Goal: Information Seeking & Learning: Learn about a topic

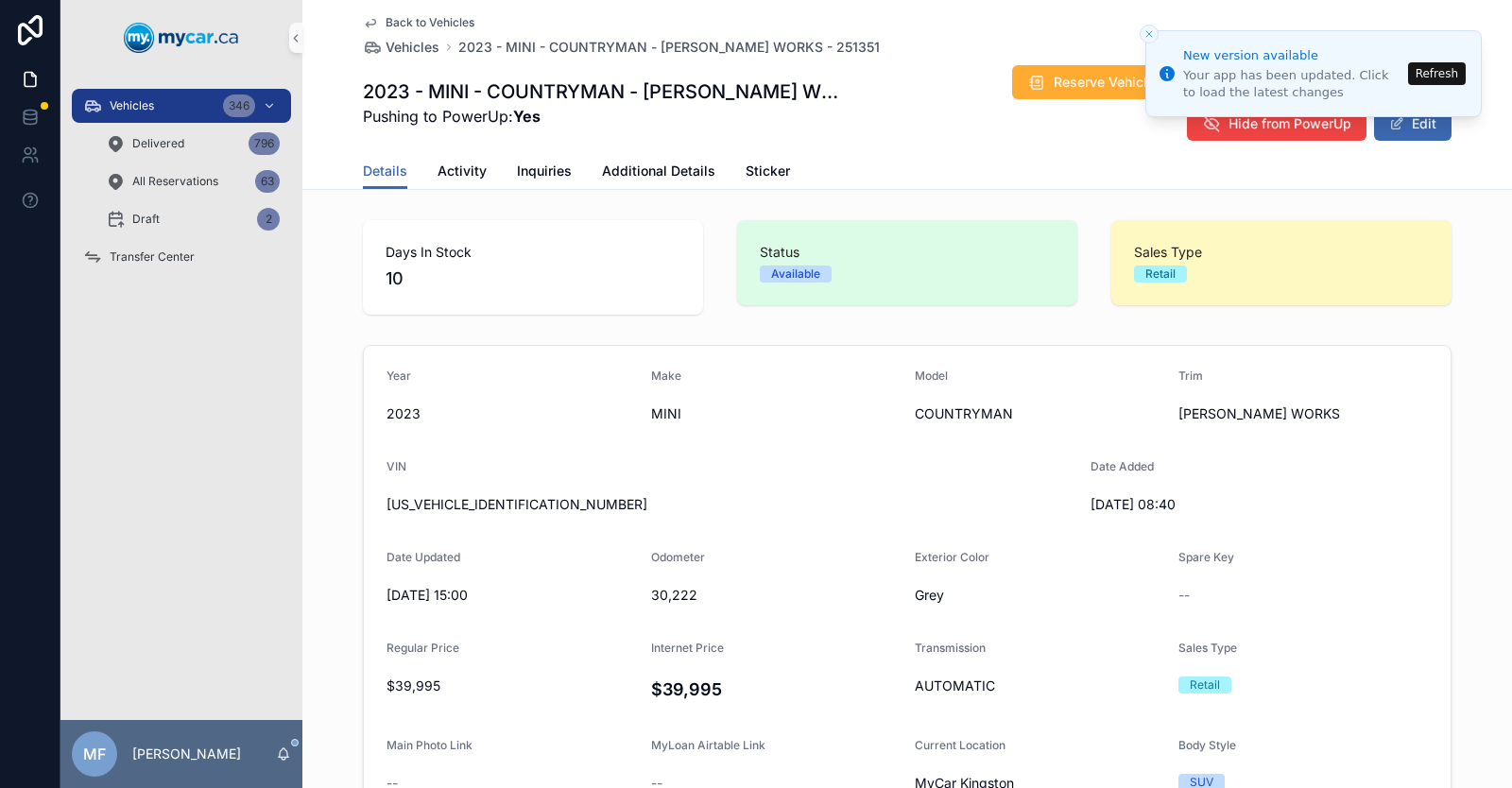
click at [370, 19] on icon "scrollable content" at bounding box center [370, 23] width 15 height 15
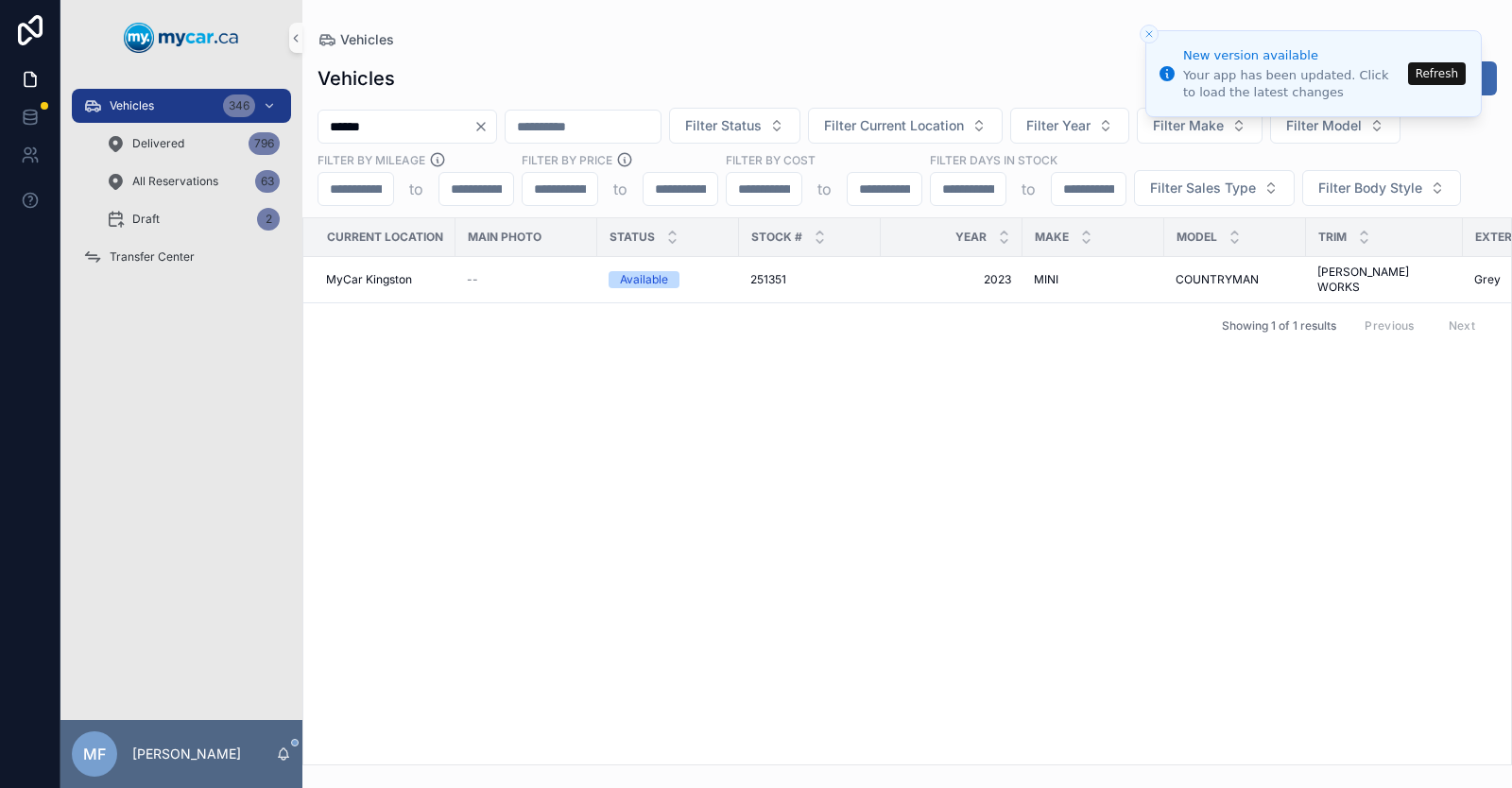
click at [1428, 72] on button "Refresh" at bounding box center [1437, 74] width 58 height 23
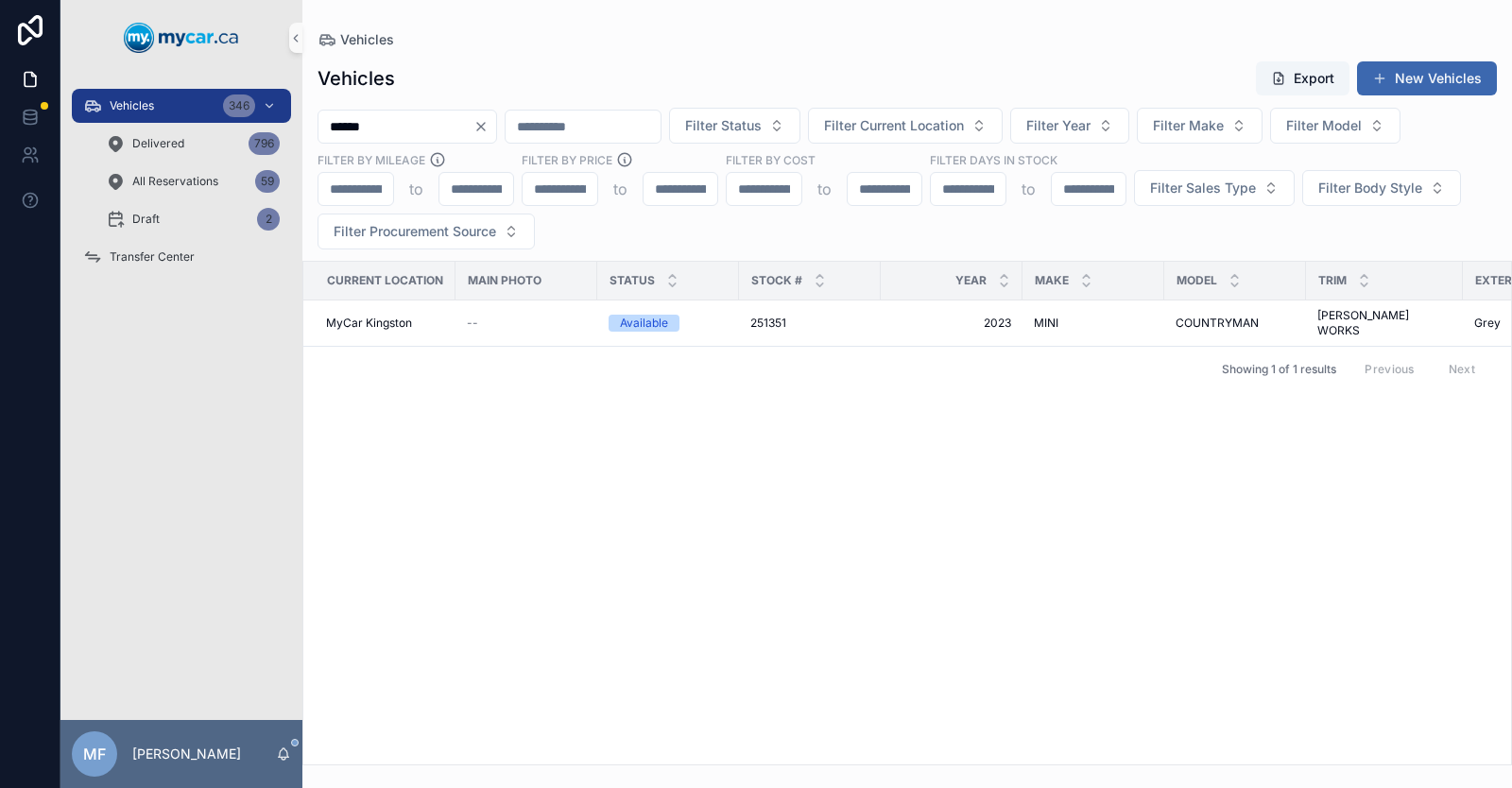
click at [485, 130] on icon "Clear" at bounding box center [481, 126] width 8 height 8
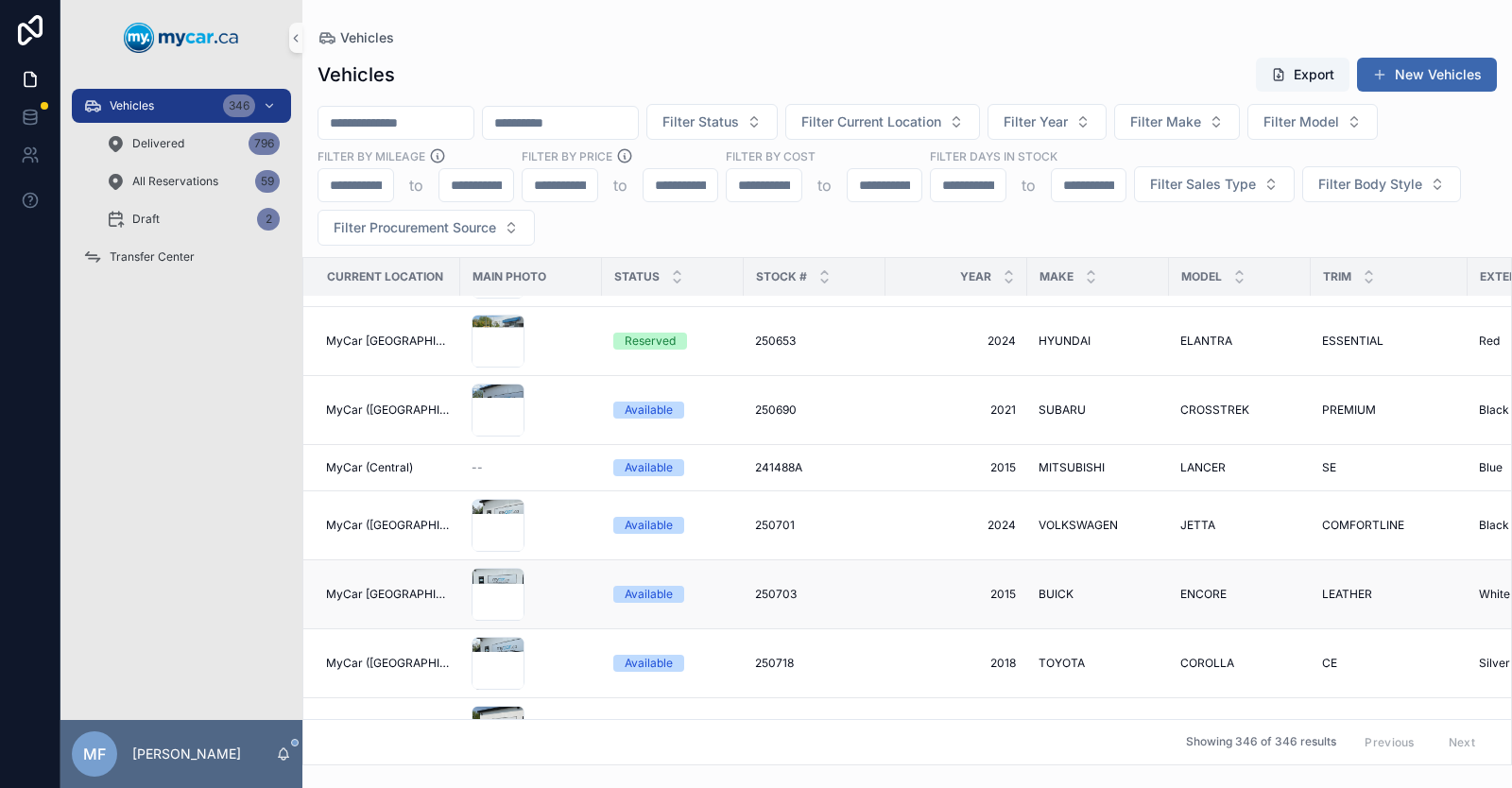
scroll to position [1607, 0]
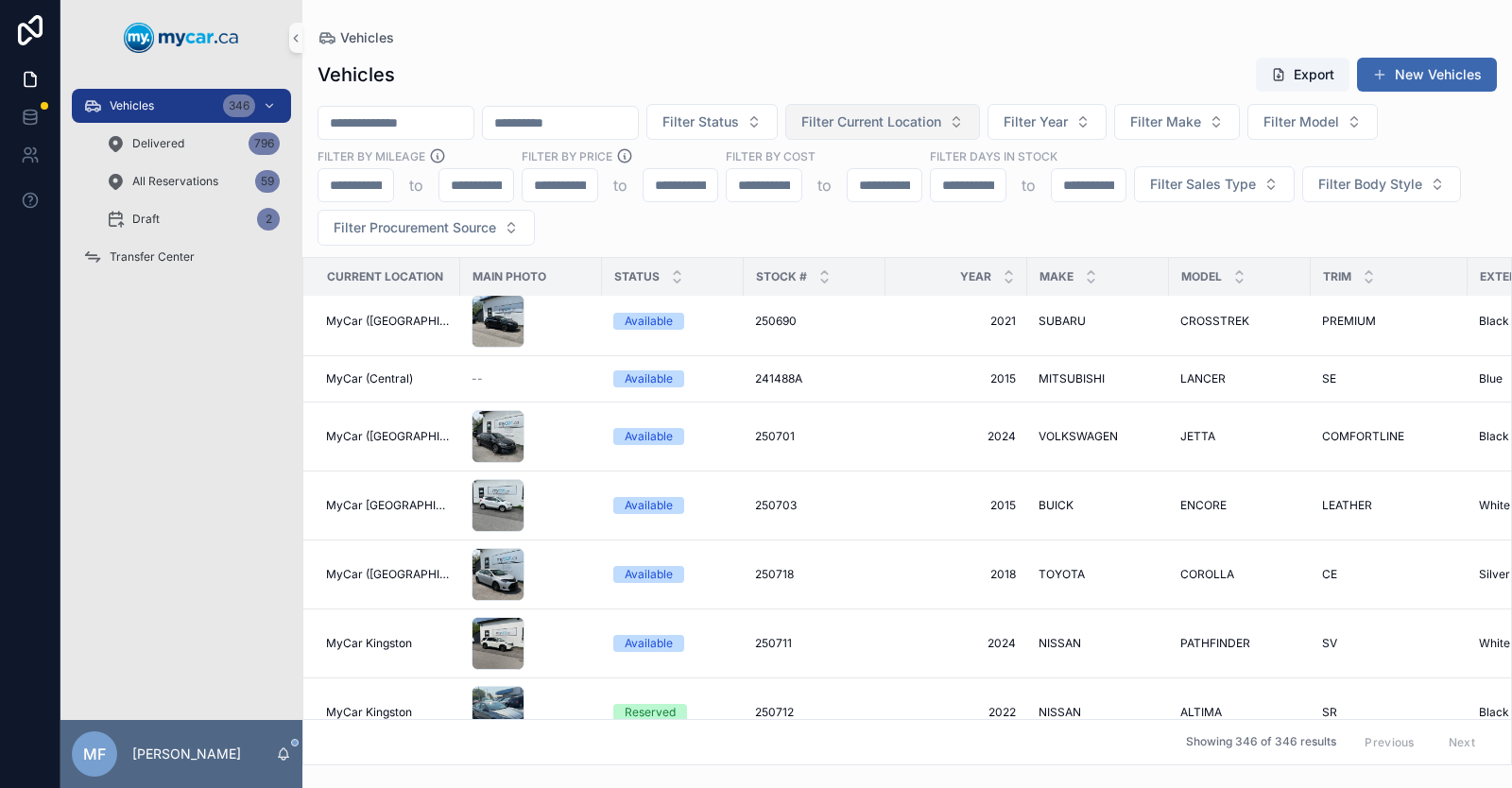
click at [942, 116] on span "Filter Current Location" at bounding box center [870, 122] width 140 height 19
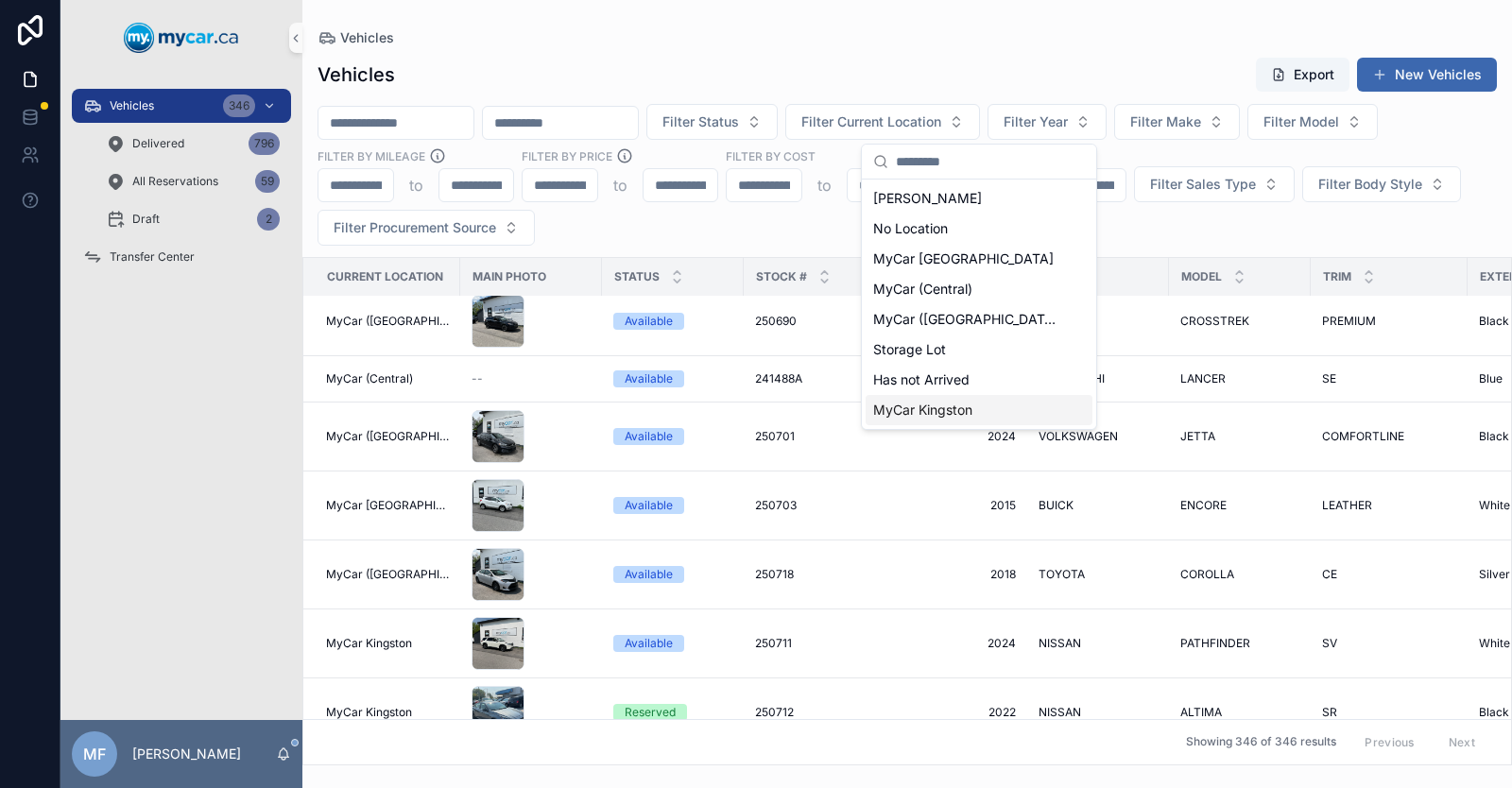
click at [938, 413] on span "MyCar Kingston" at bounding box center [923, 410] width 100 height 19
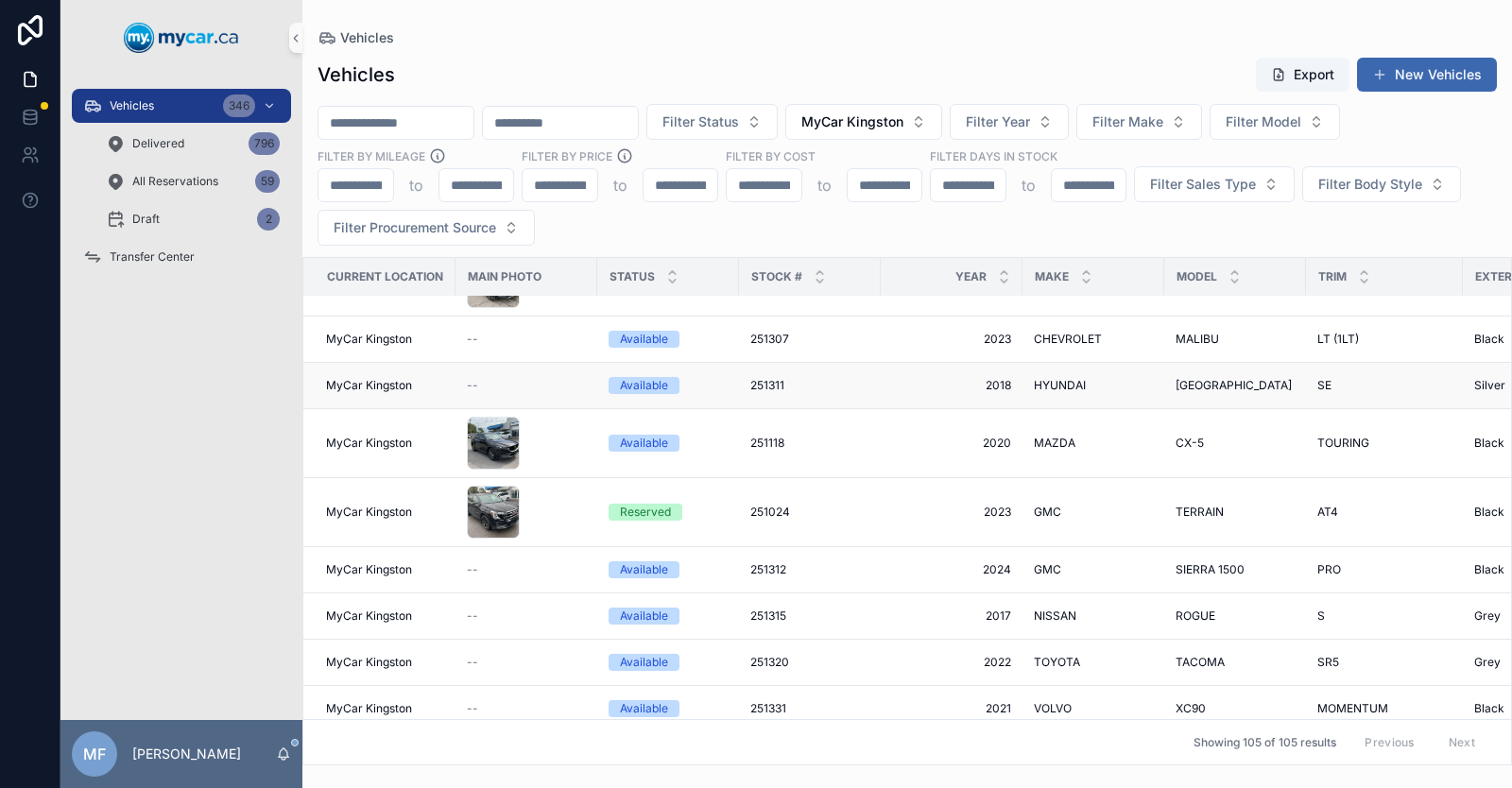
scroll to position [5672, 0]
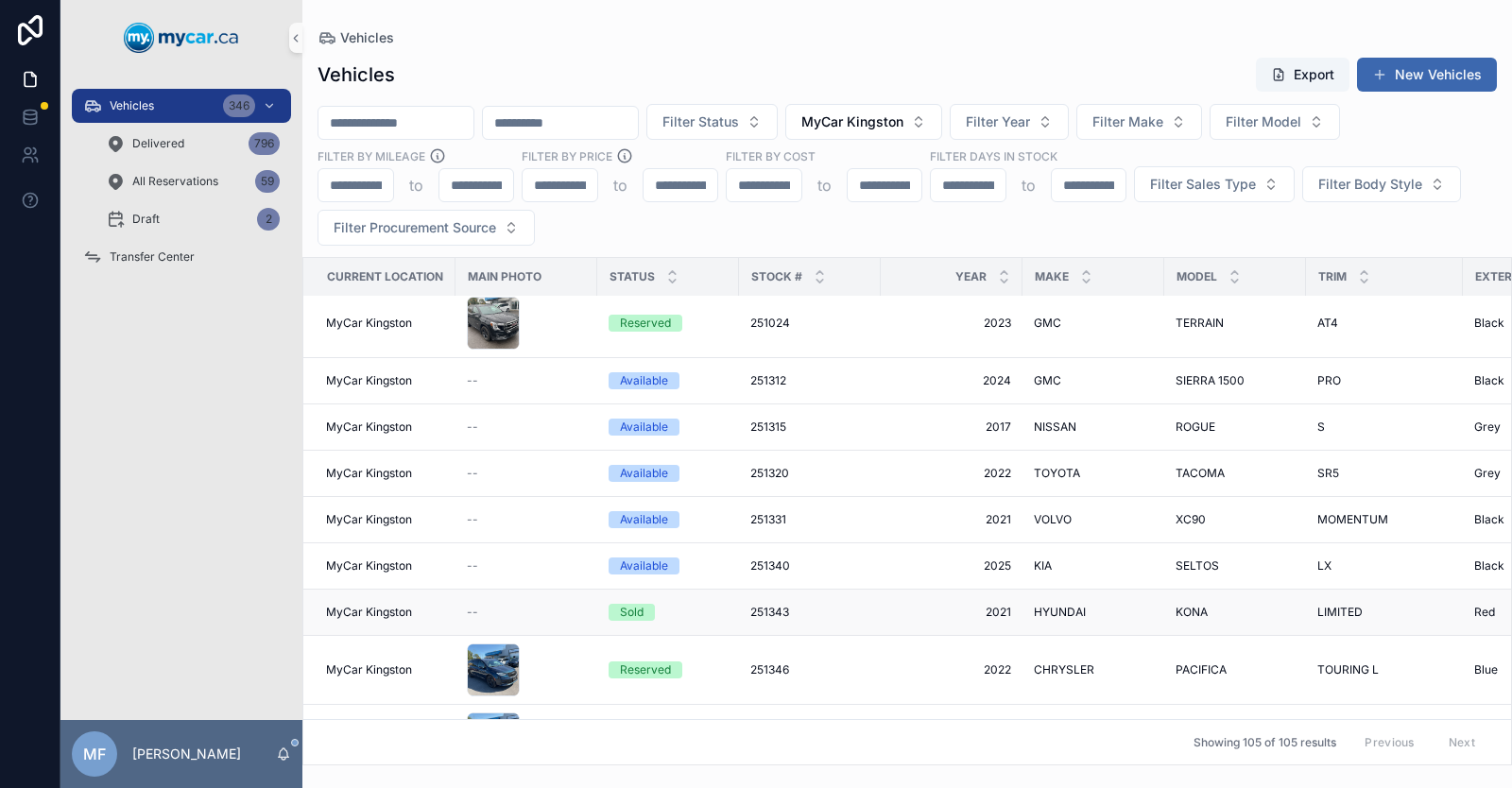
click at [640, 604] on div "Sold" at bounding box center [631, 612] width 24 height 17
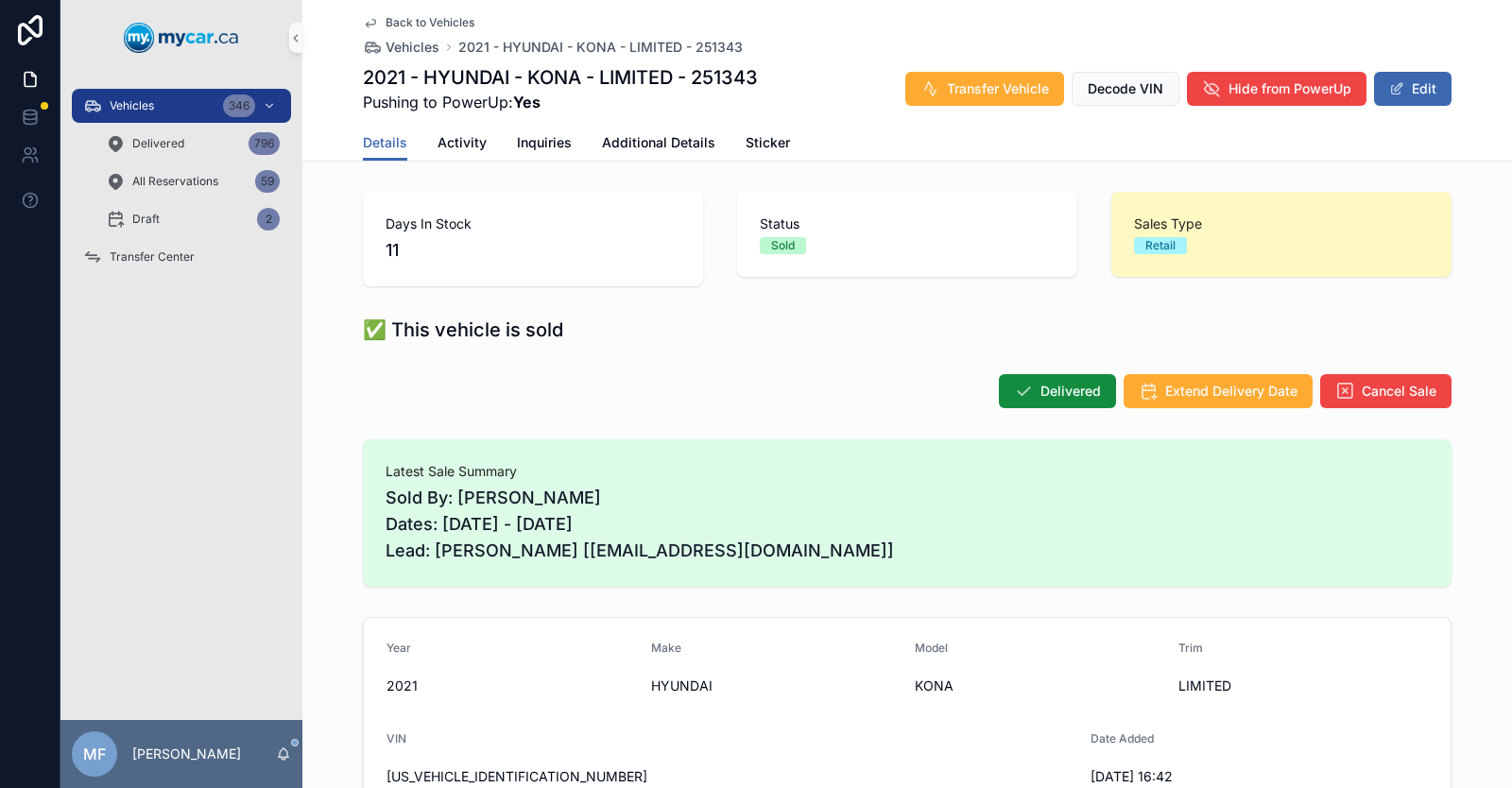
click at [365, 25] on icon "scrollable content" at bounding box center [370, 24] width 9 height 8
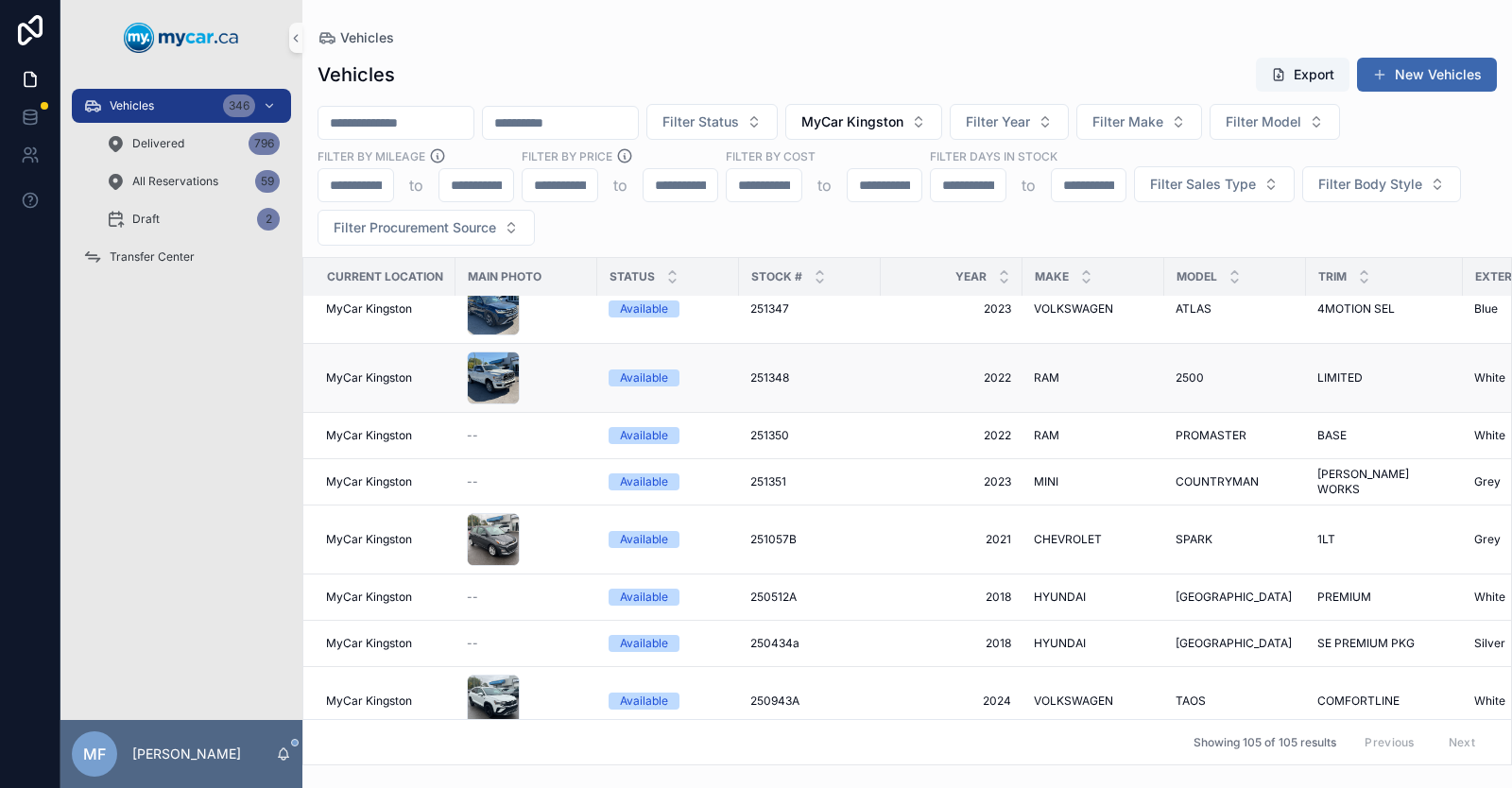
scroll to position [6072, 0]
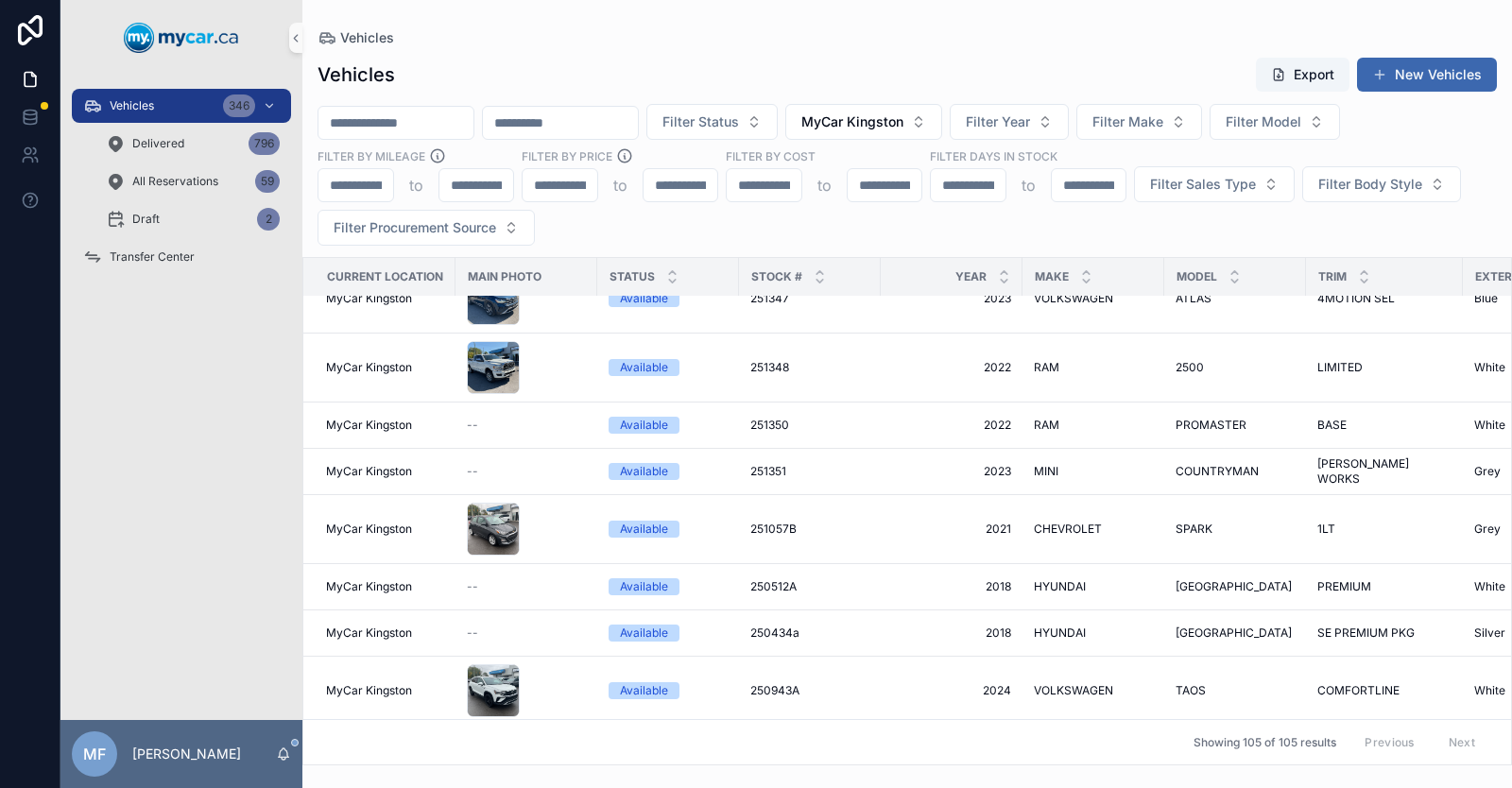
click at [767, 787] on span "20879A" at bounding box center [772, 795] width 42 height 15
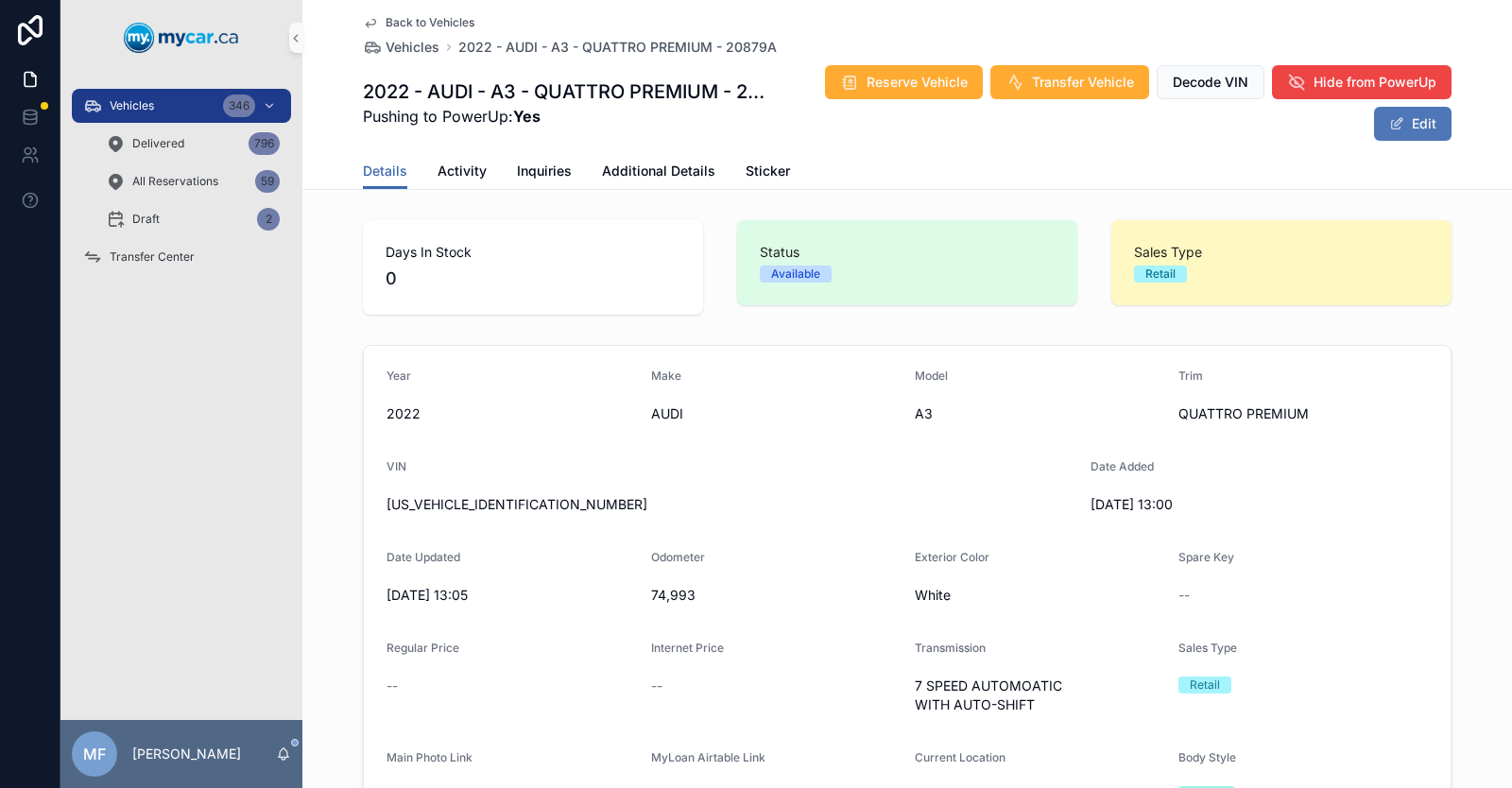
click at [1393, 122] on span "scrollable content" at bounding box center [1397, 123] width 15 height 15
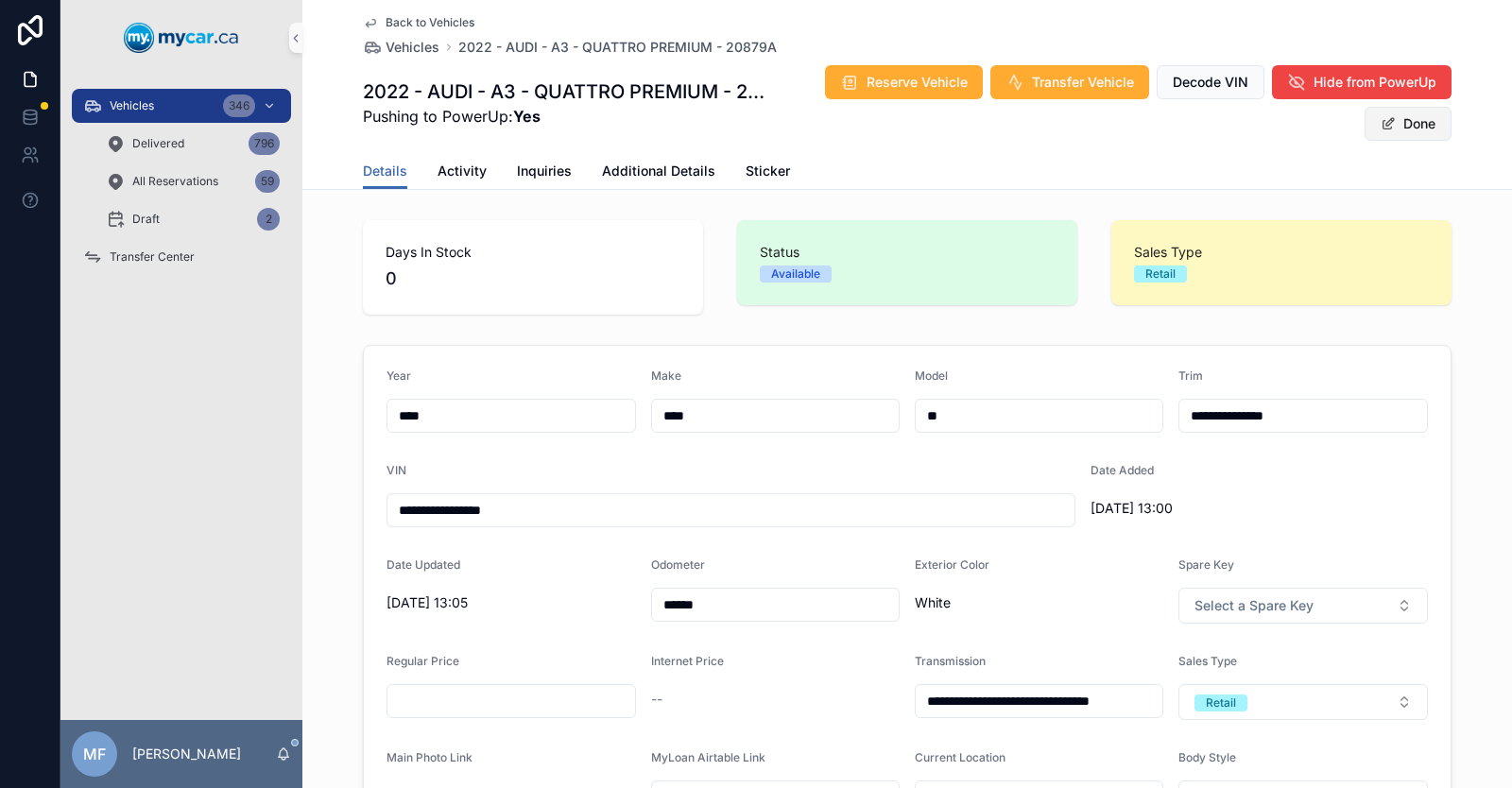
click at [1410, 123] on button "Done" at bounding box center [1409, 124] width 87 height 34
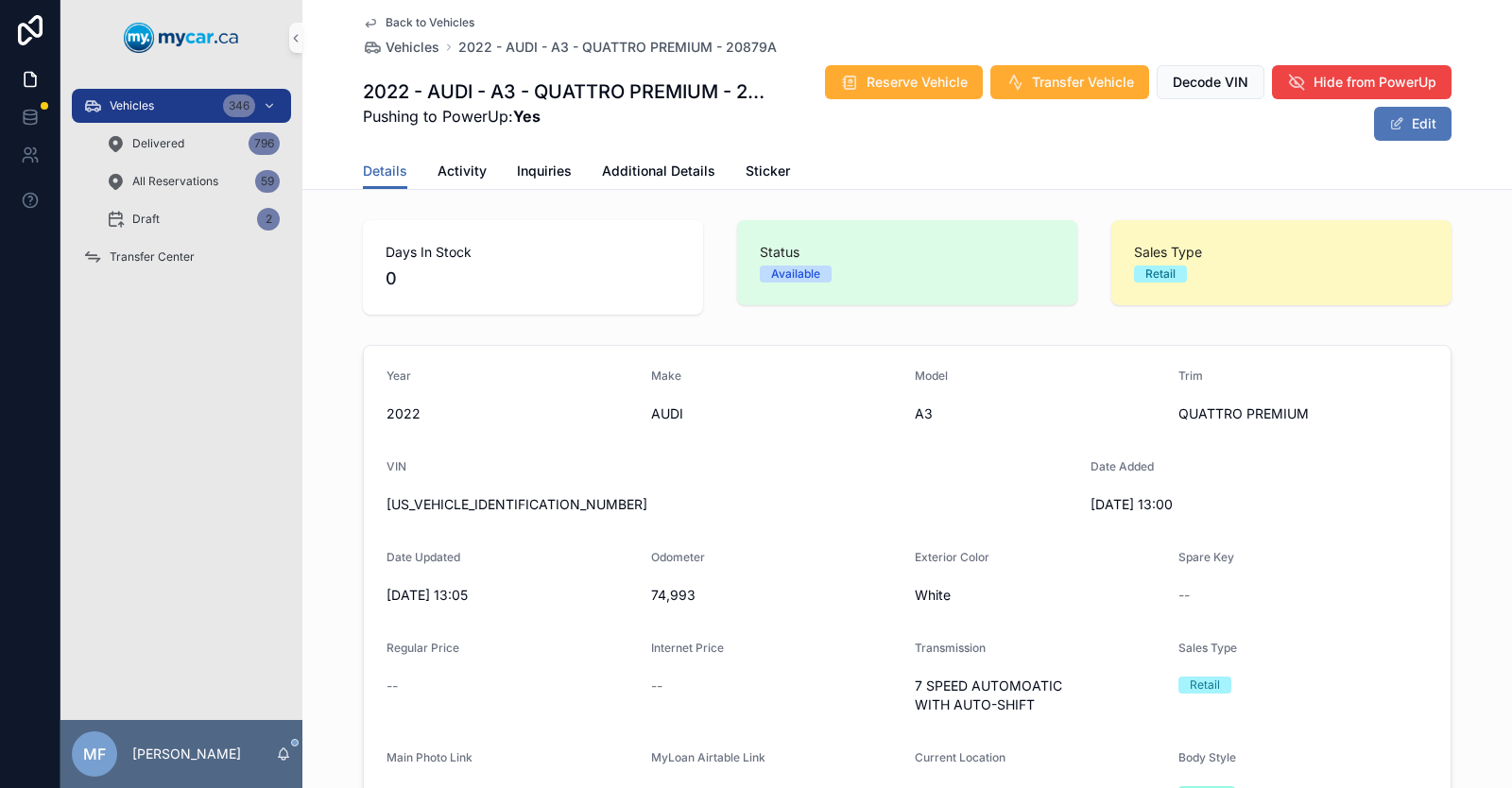
click at [1416, 126] on button "Edit" at bounding box center [1413, 124] width 78 height 34
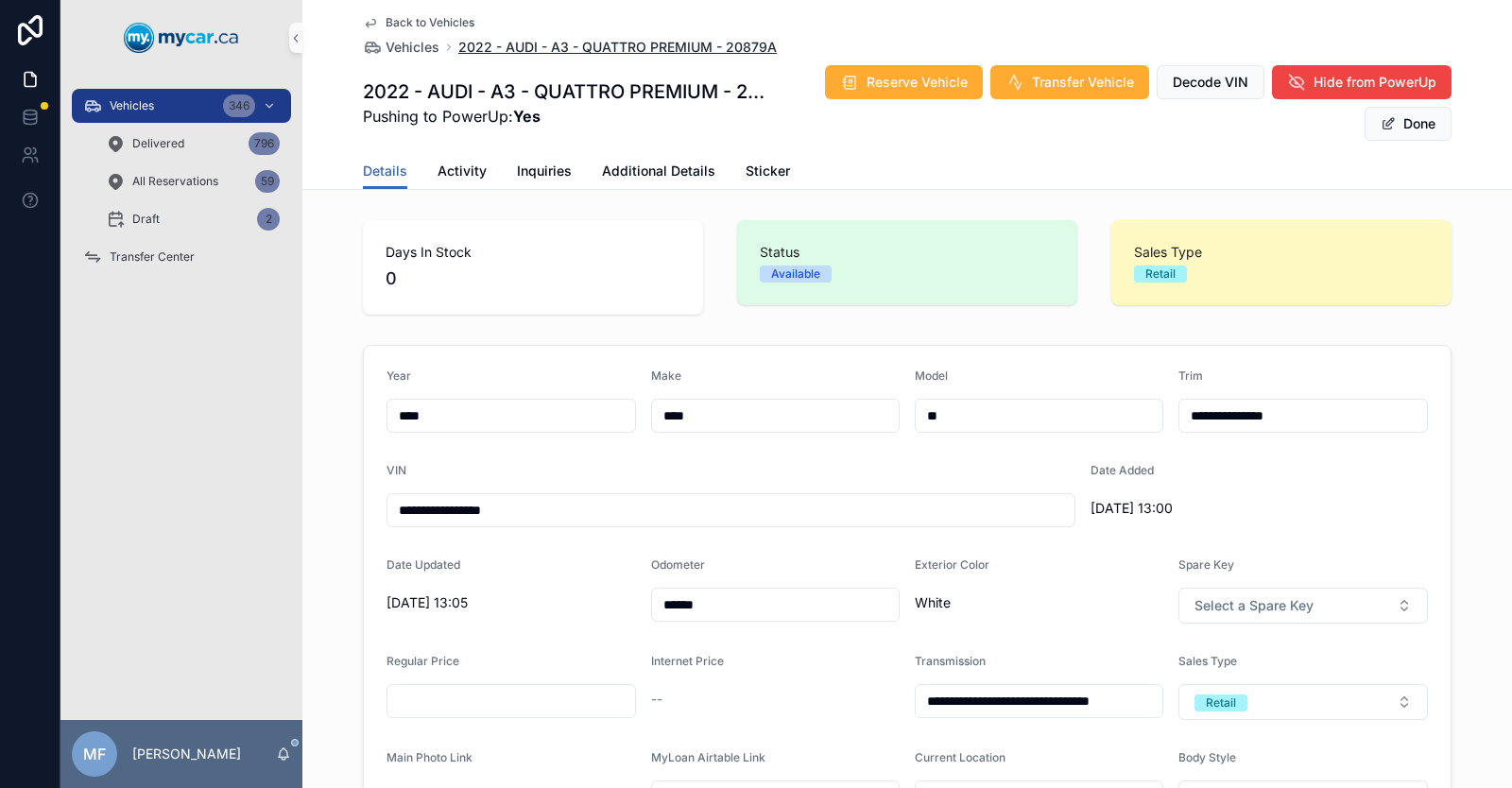
click at [754, 45] on span "2022 - AUDI - A3 - QUATTRO PREMIUM - 20879A" at bounding box center [618, 47] width 319 height 19
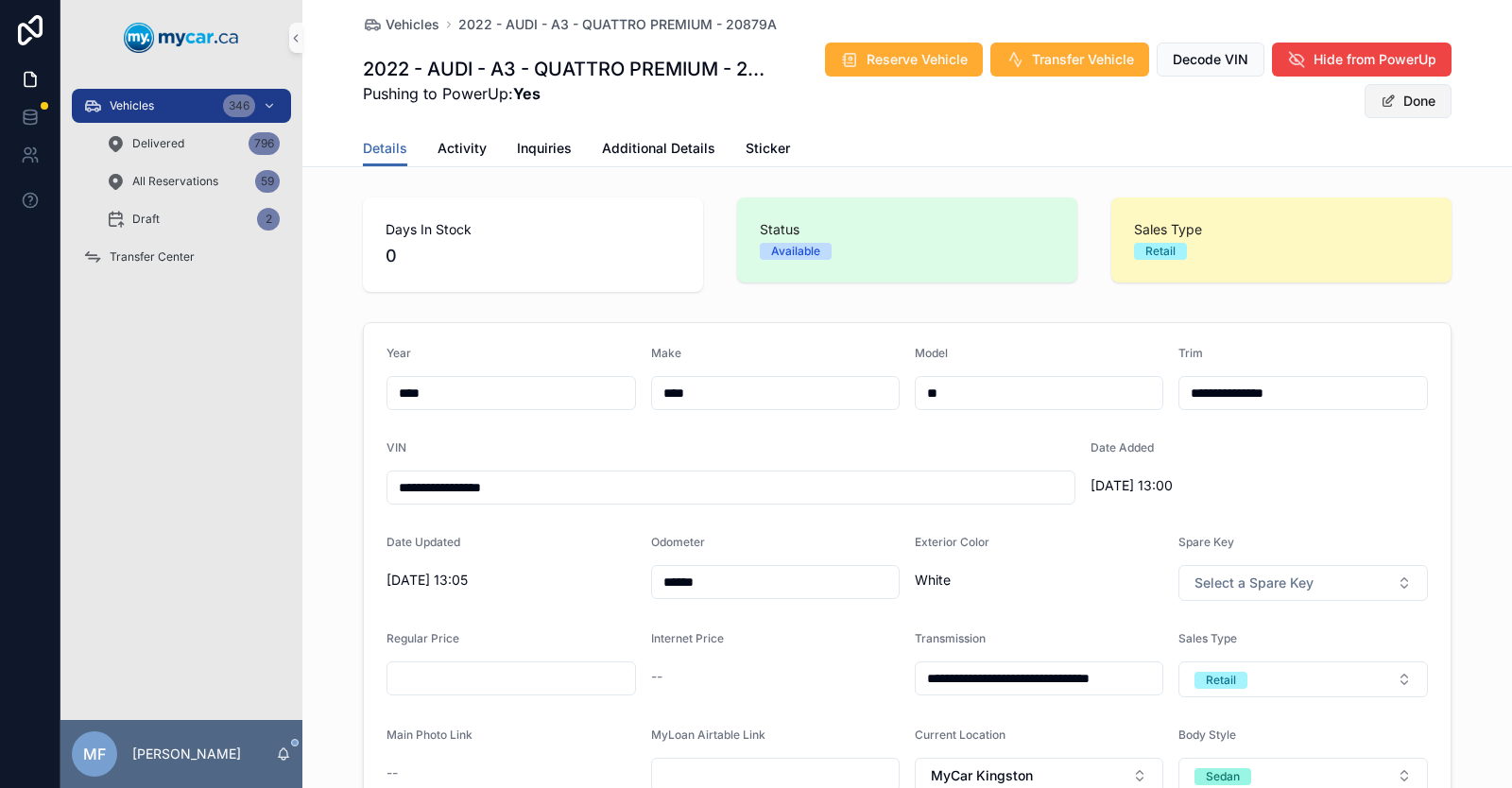
click at [1386, 107] on span "scrollable content" at bounding box center [1389, 102] width 15 height 15
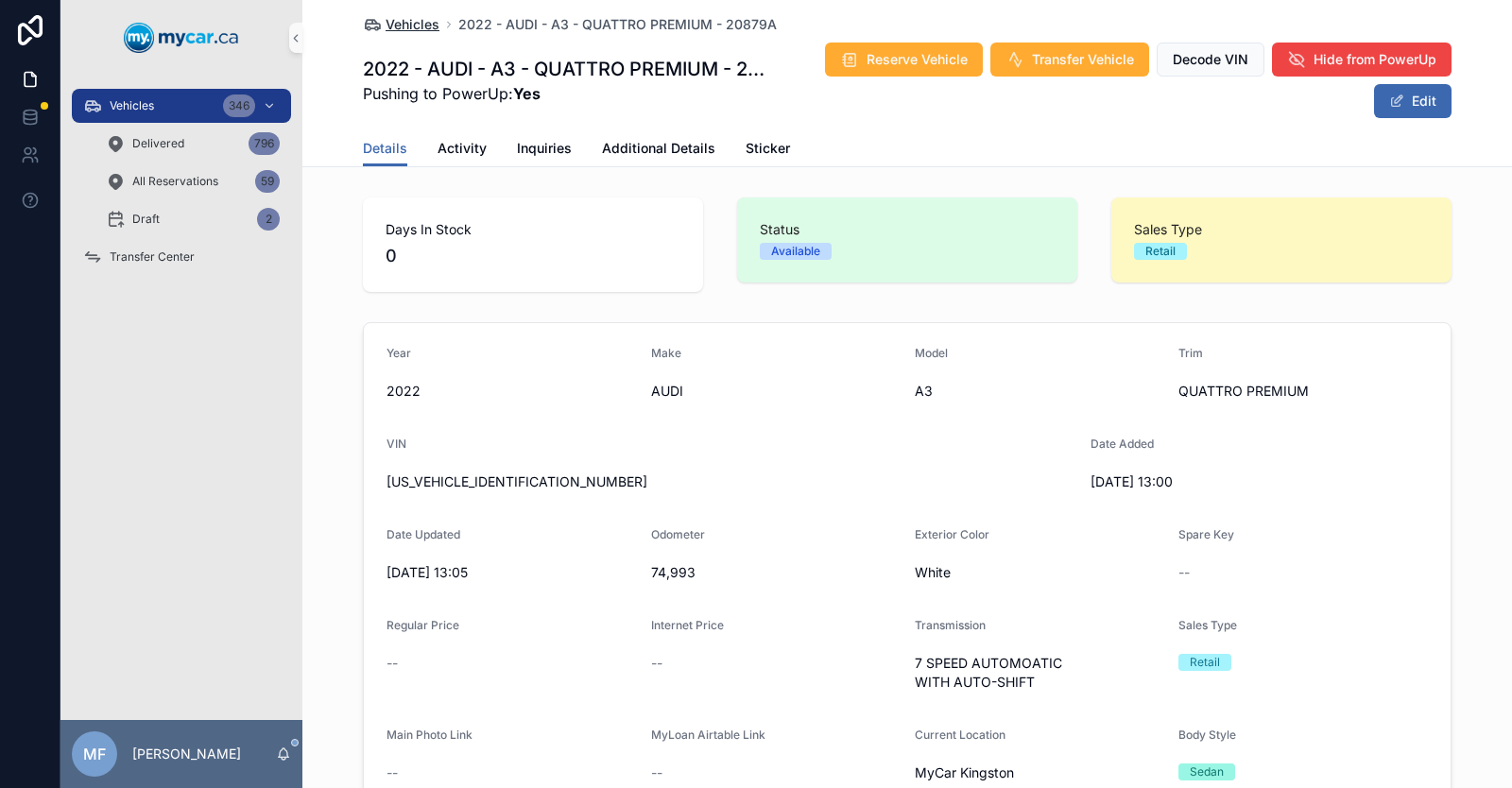
click at [395, 29] on span "Vehicles" at bounding box center [412, 25] width 54 height 19
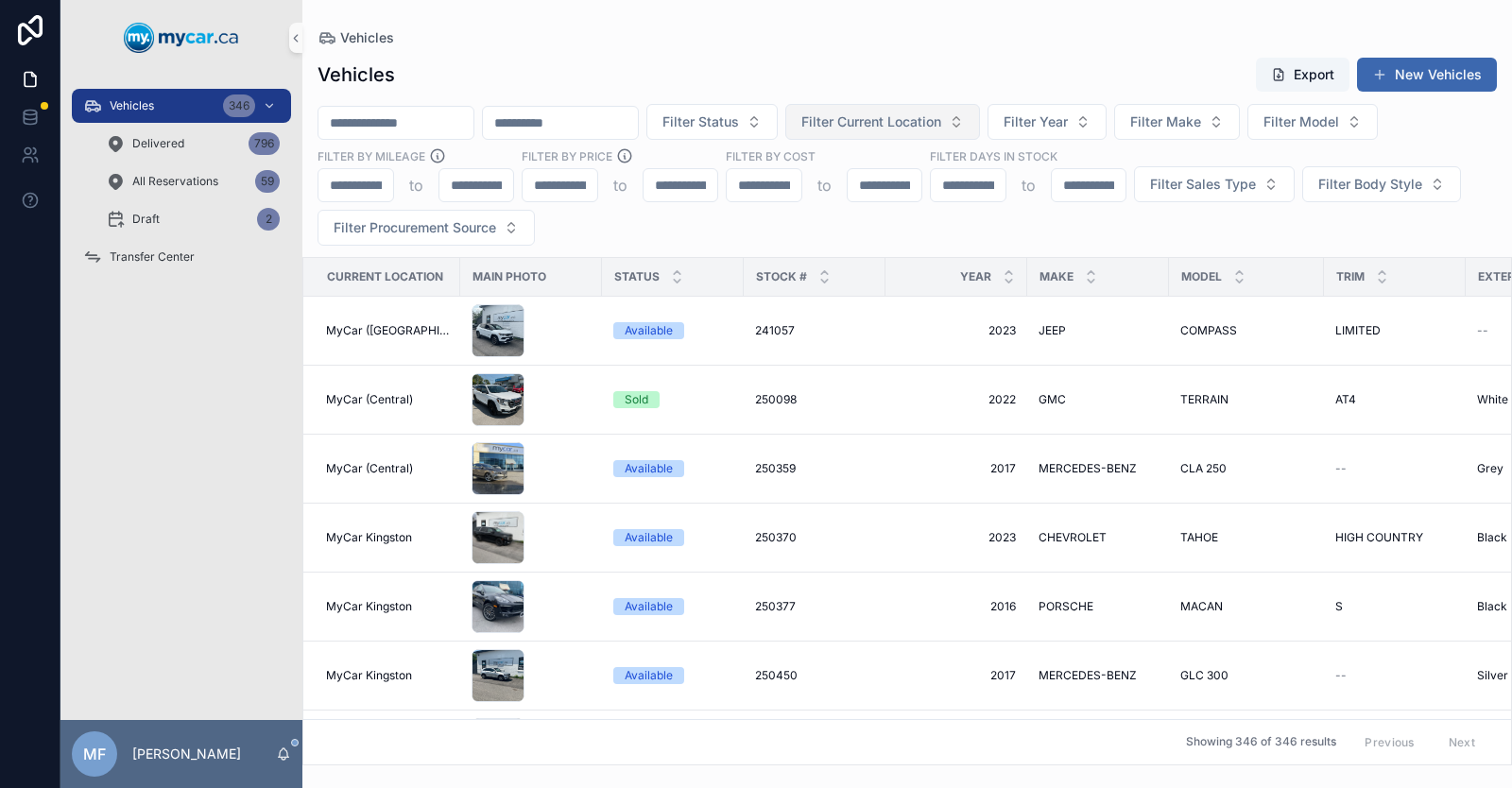
click at [925, 126] on span "Filter Current Location" at bounding box center [870, 122] width 140 height 19
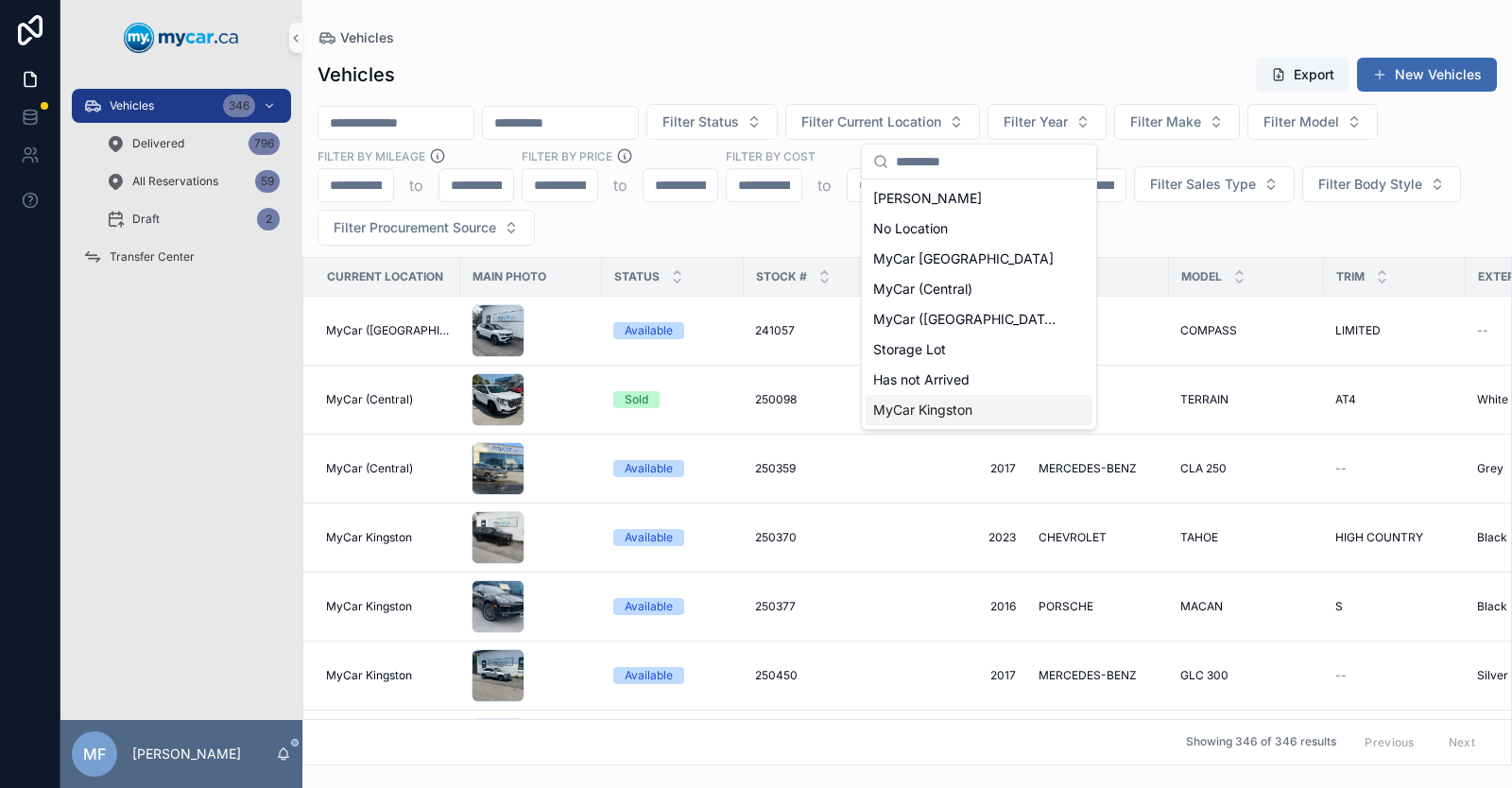
click at [915, 404] on span "MyCar Kingston" at bounding box center [923, 410] width 100 height 19
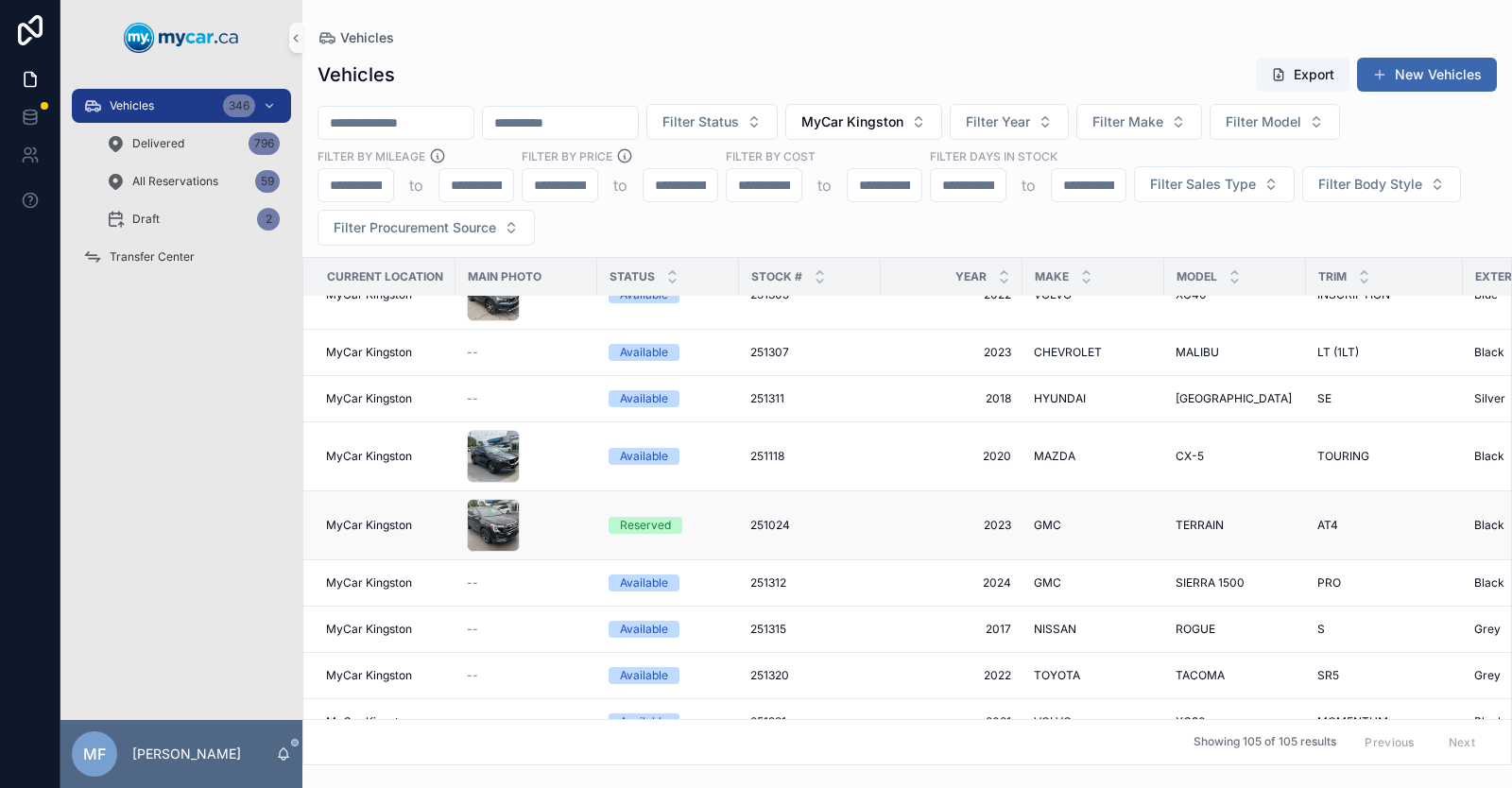
scroll to position [5389, 0]
